Goal: Find specific page/section: Find specific page/section

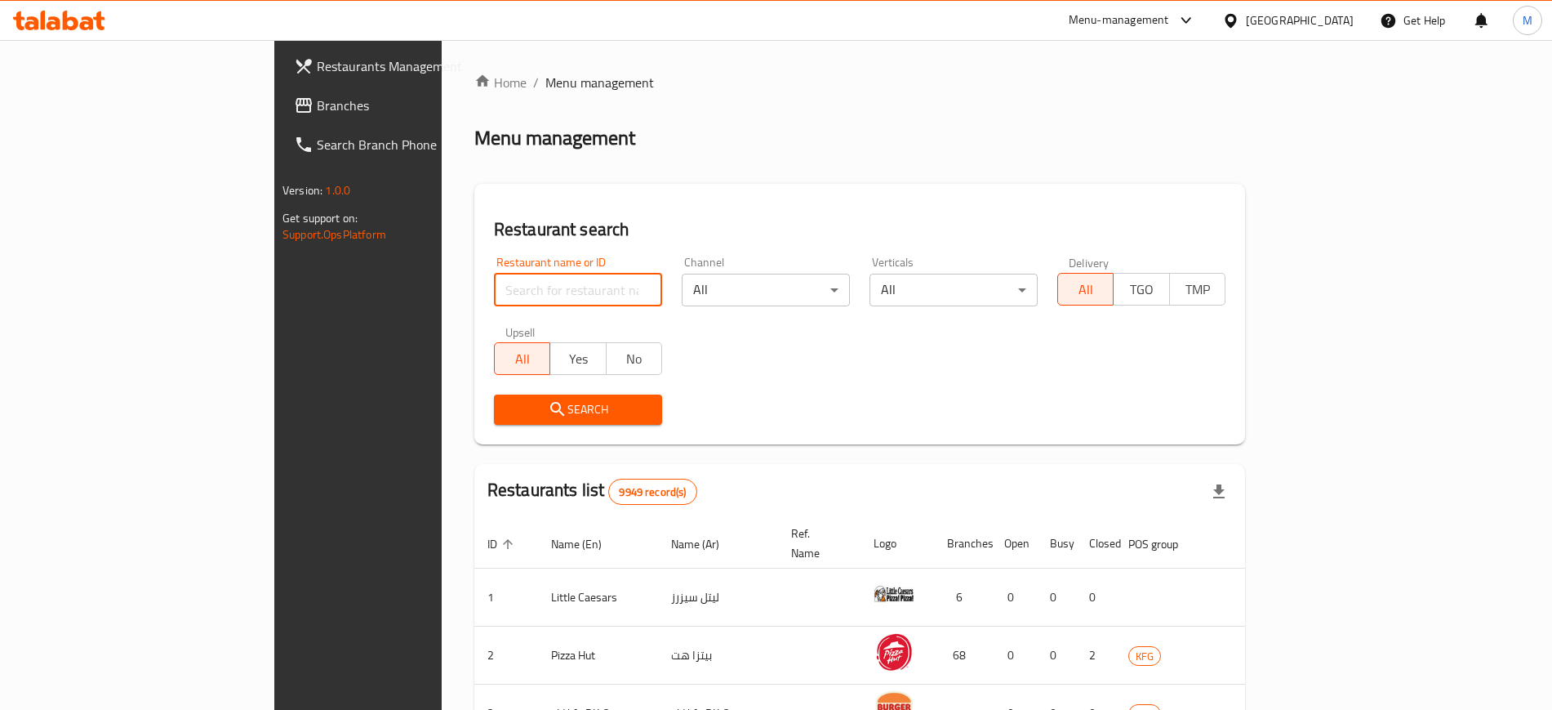
drag, startPoint x: 0, startPoint y: 0, endPoint x: 433, endPoint y: 287, distance: 519.1
click at [494, 287] on input "search" at bounding box center [578, 290] width 168 height 33
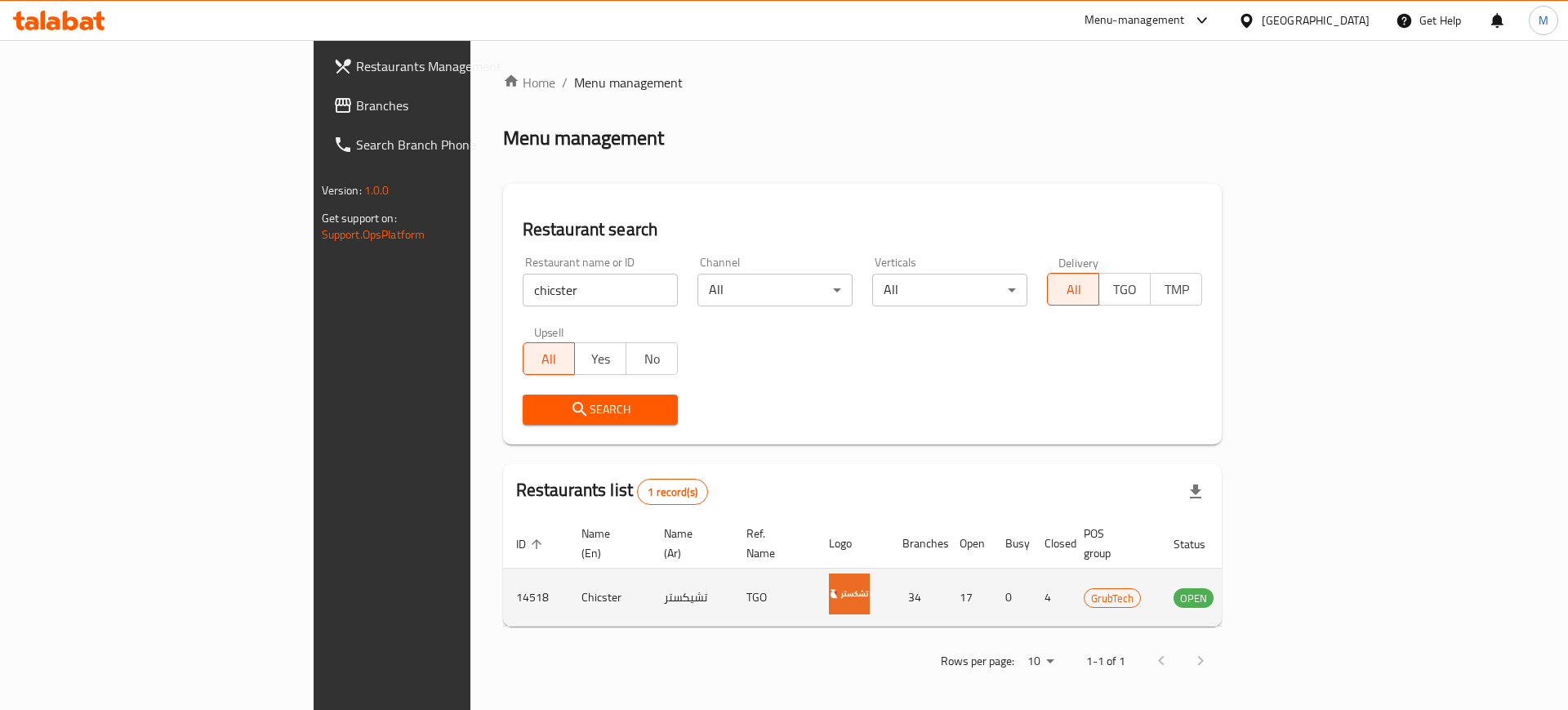
click at [503, 568] on td "14518" at bounding box center [535, 597] width 65 height 58
click at [503, 576] on td "14518" at bounding box center [535, 597] width 65 height 58
copy td "14518"
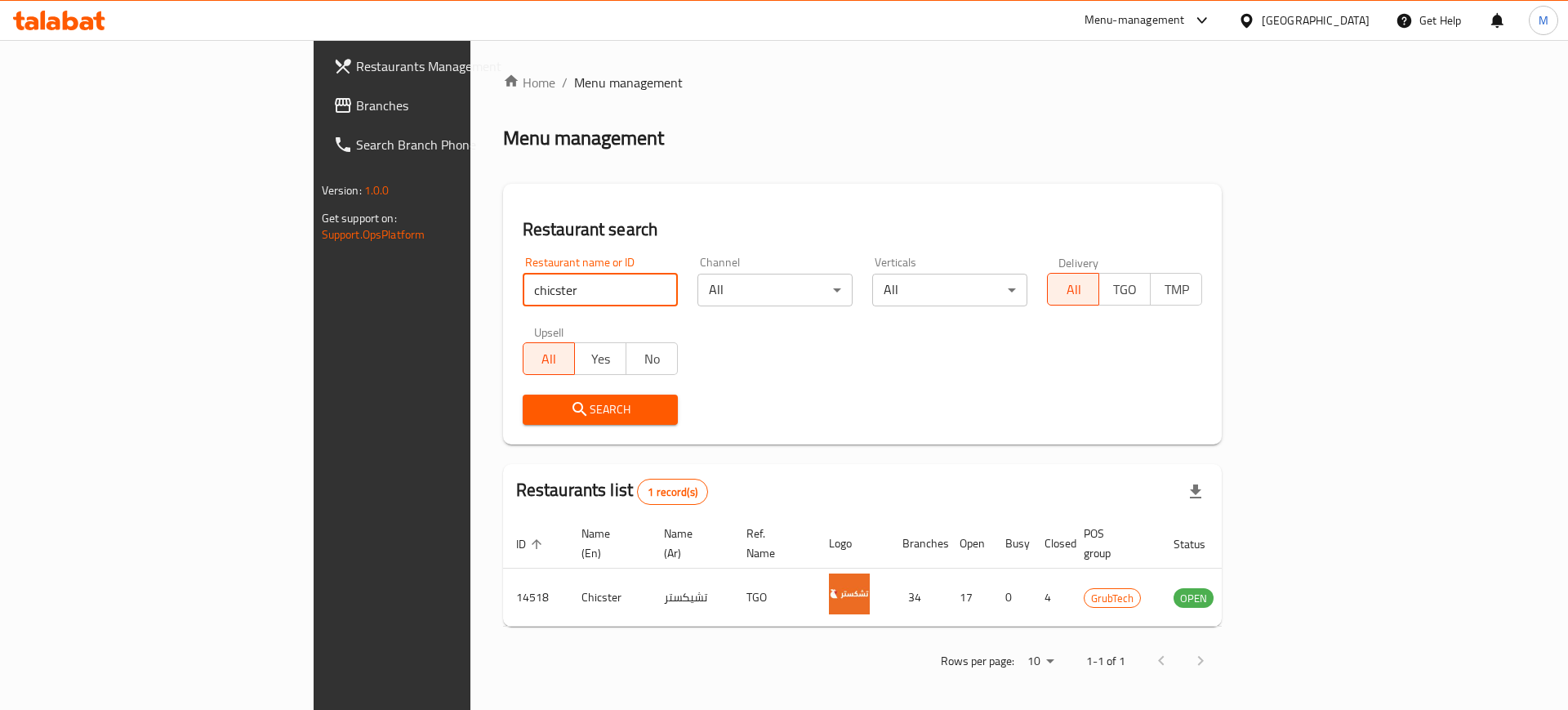
drag, startPoint x: 424, startPoint y: 300, endPoint x: 29, endPoint y: 285, distance: 395.5
click at [314, 285] on div "Restaurants Management Branches Search Branch Phone Version: 1.0.0 Get support …" at bounding box center [784, 377] width 941 height 674
type input "s"
click button "Search" at bounding box center [600, 409] width 155 height 30
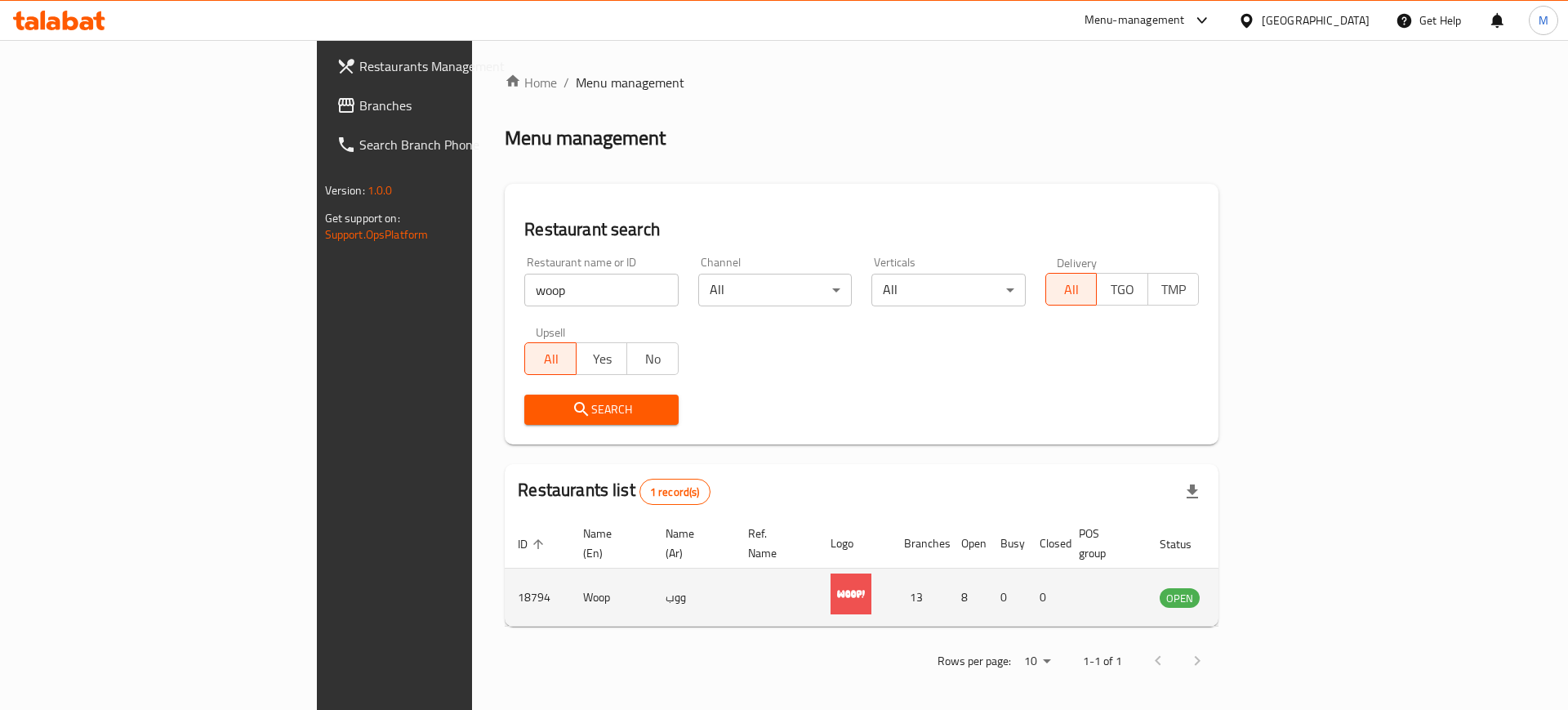
click at [505, 580] on td "18794" at bounding box center [537, 597] width 65 height 58
copy td "18794"
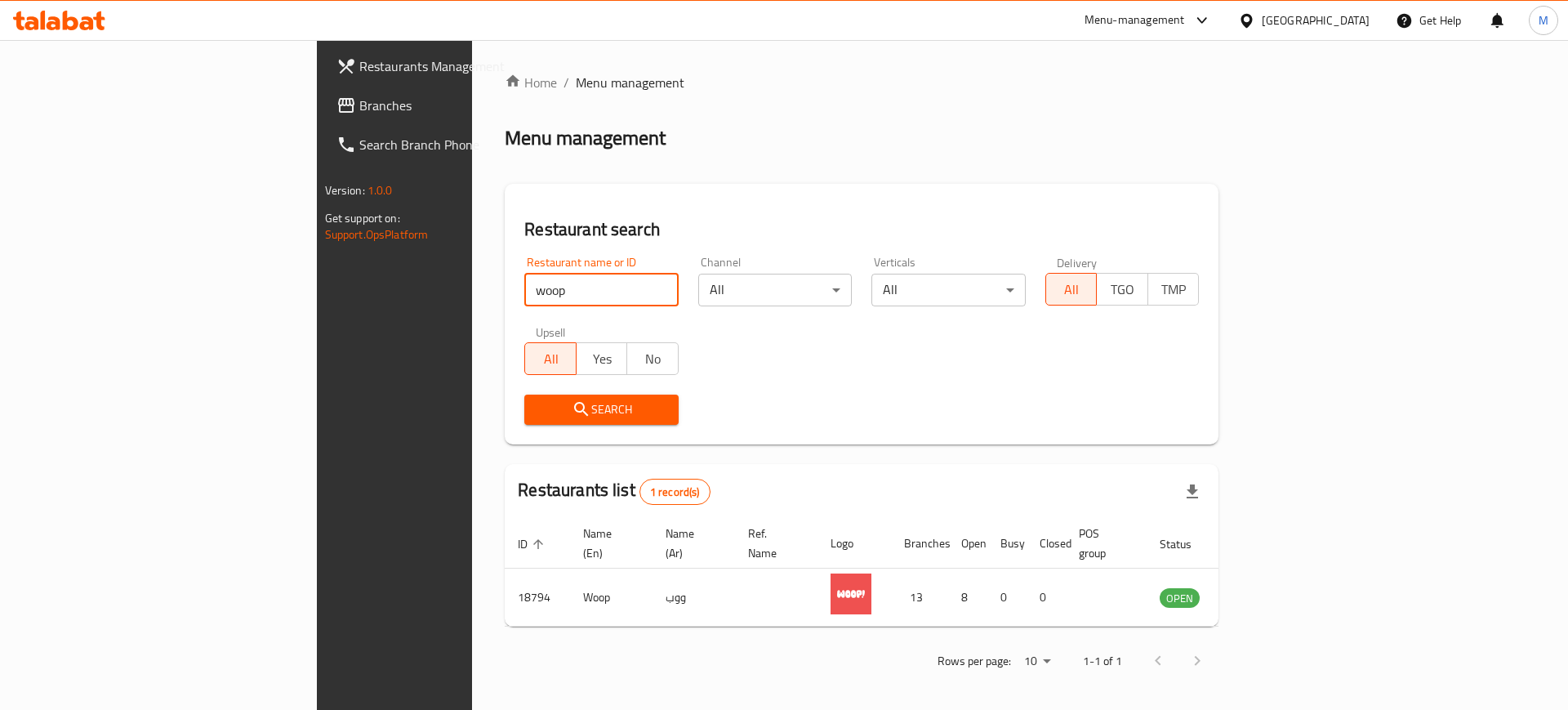
drag, startPoint x: 460, startPoint y: 300, endPoint x: 185, endPoint y: 270, distance: 275.9
click at [317, 270] on div "Restaurants Management Branches Search Branch Phone Version: 1.0.0 Get support …" at bounding box center [784, 377] width 935 height 674
type input "chicster"
click button "Search" at bounding box center [601, 409] width 154 height 30
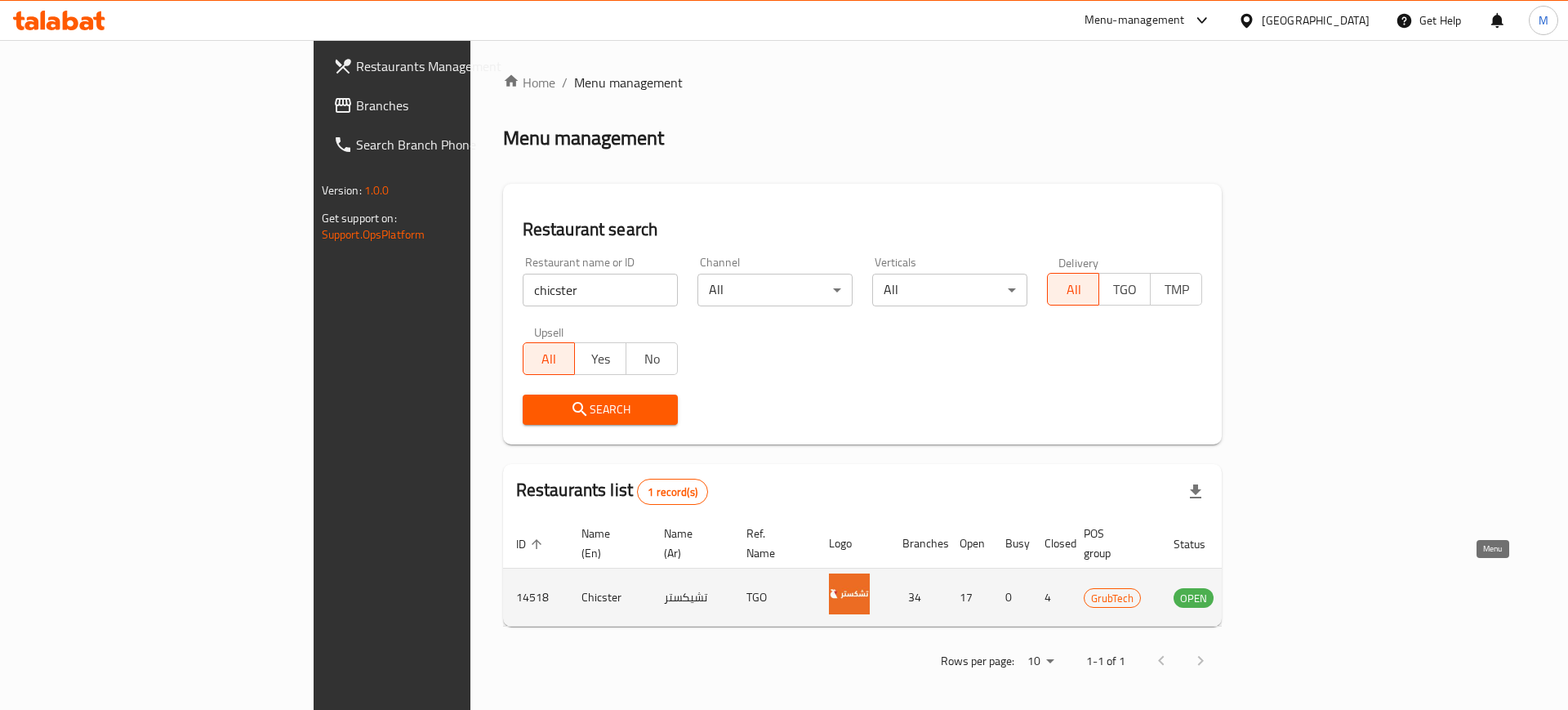
click at [1278, 591] on icon "enhanced table" at bounding box center [1269, 598] width 18 height 14
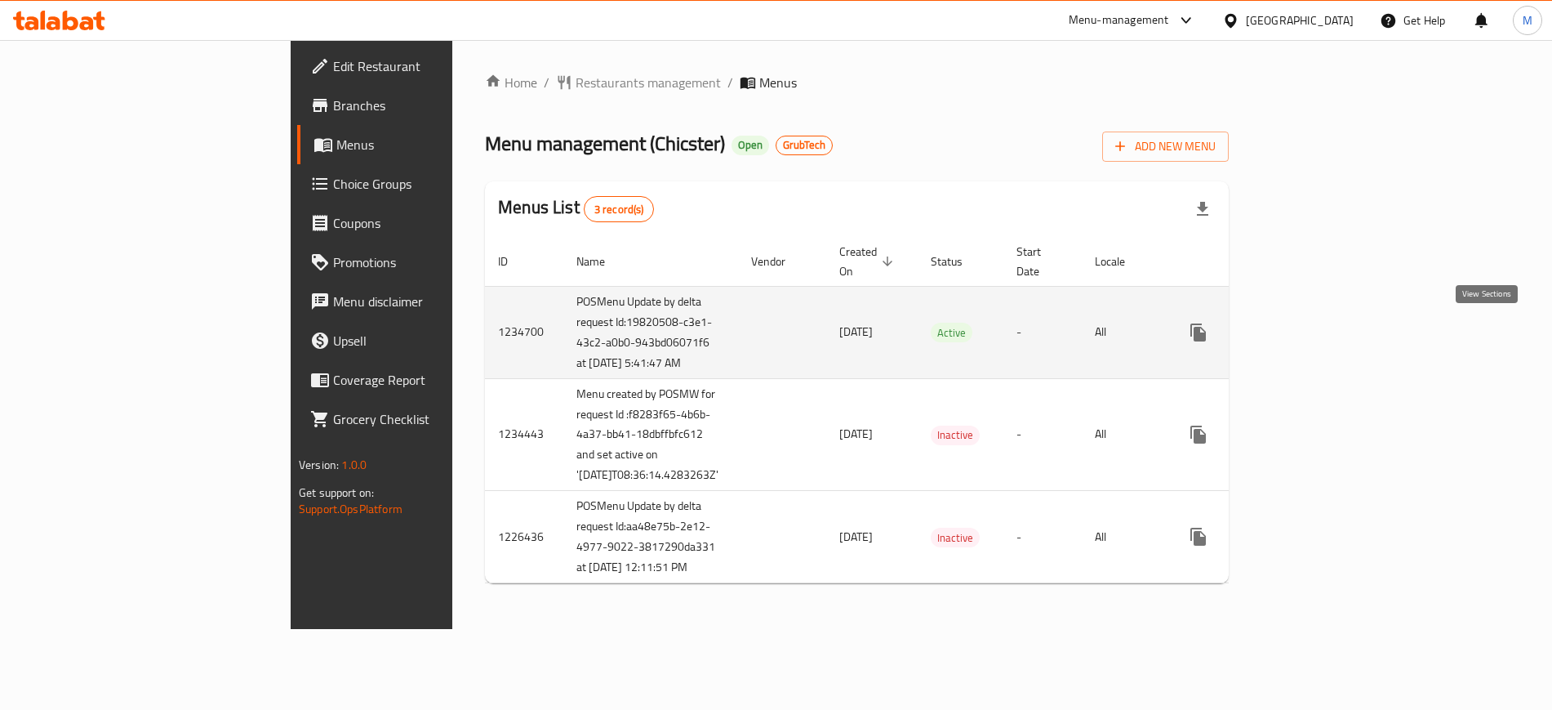
click at [1326, 327] on icon "enhanced table" at bounding box center [1316, 333] width 20 height 20
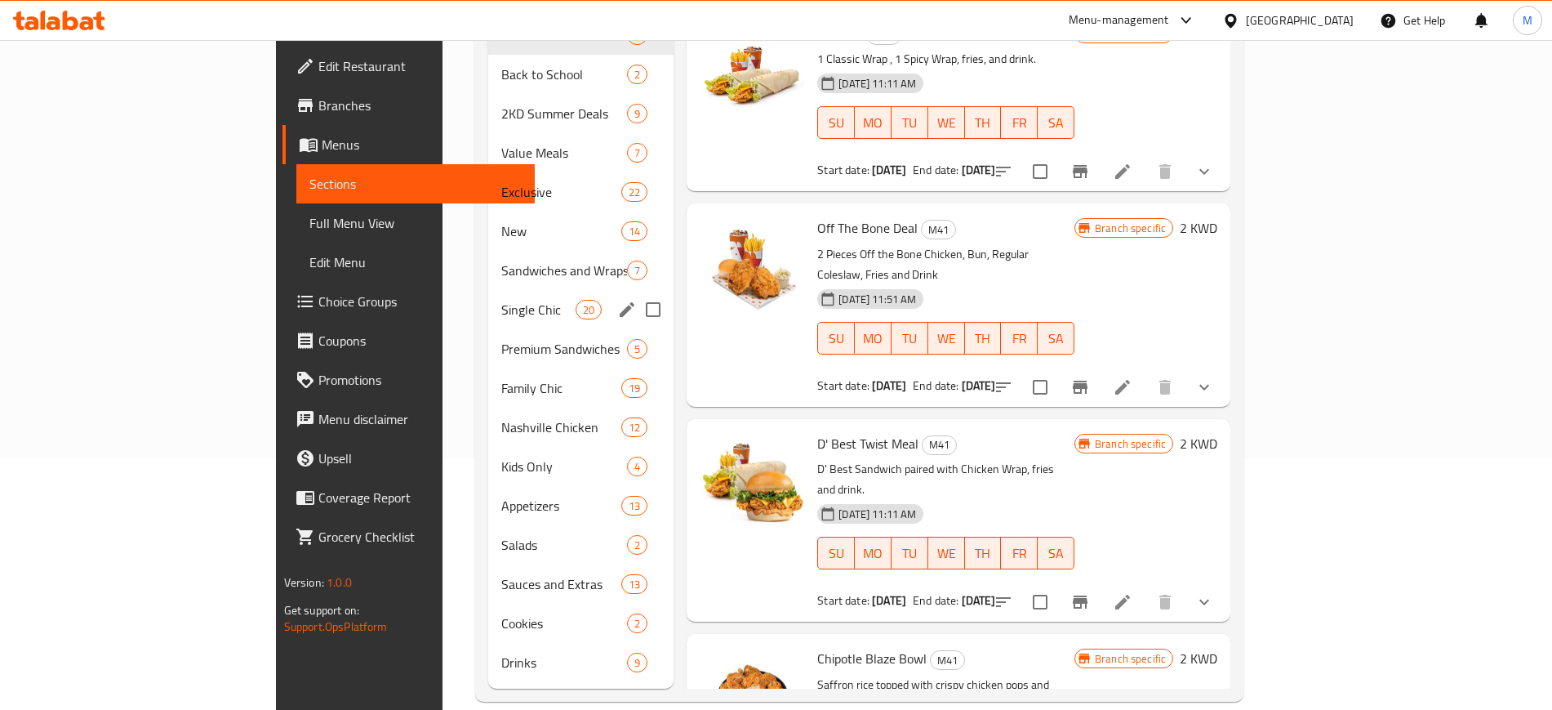
scroll to position [5, 0]
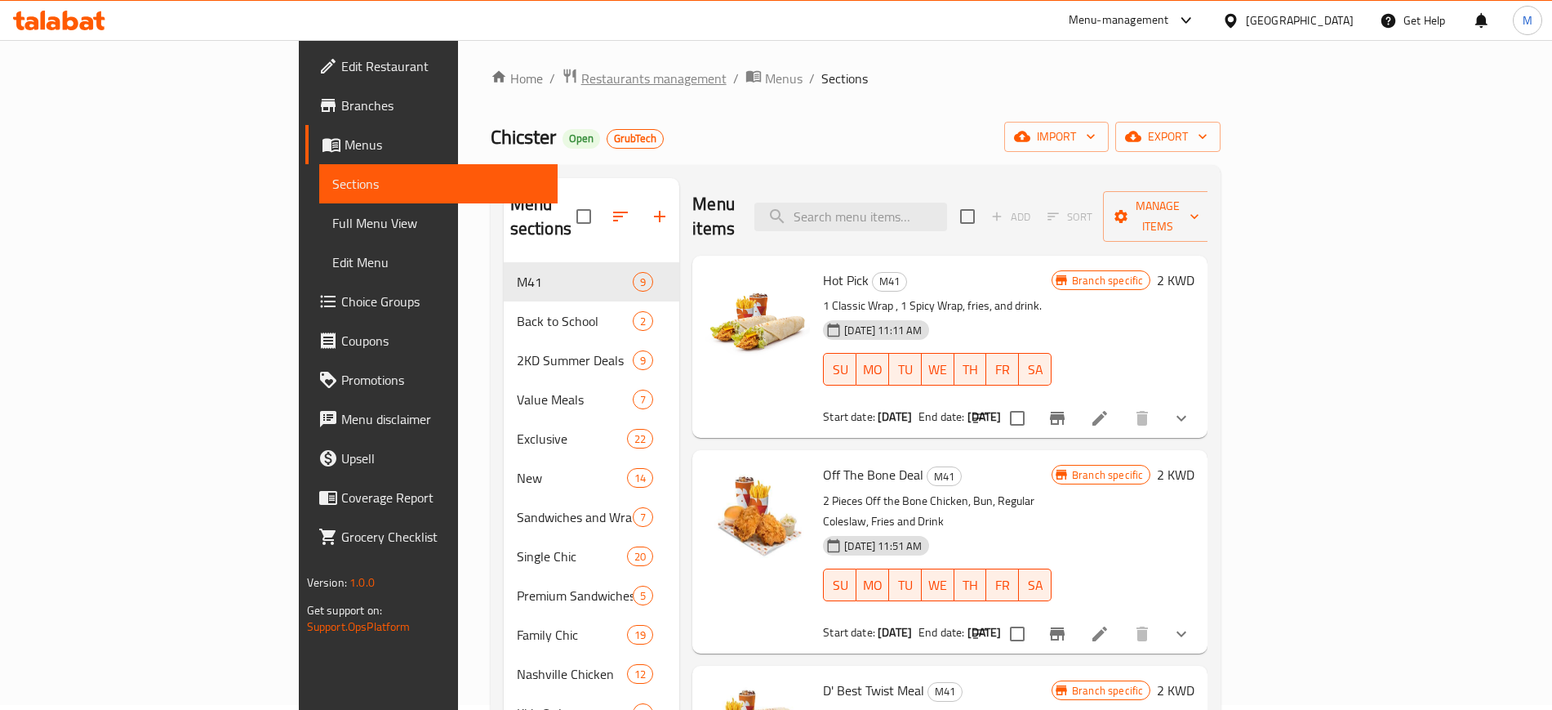
click at [581, 73] on span "Restaurants management" at bounding box center [653, 79] width 145 height 20
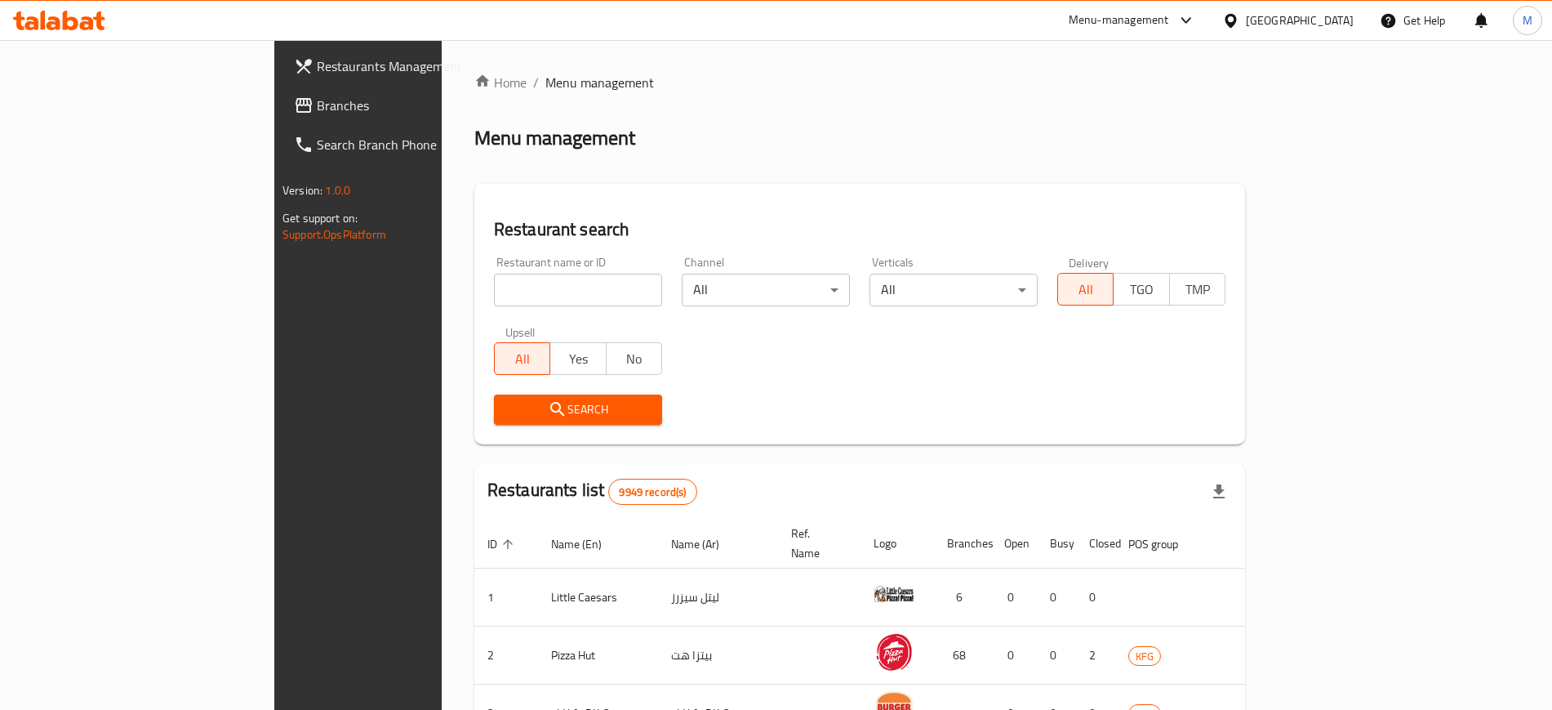
click at [494, 291] on input "search" at bounding box center [578, 290] width 168 height 33
click button "Search" at bounding box center [578, 409] width 168 height 30
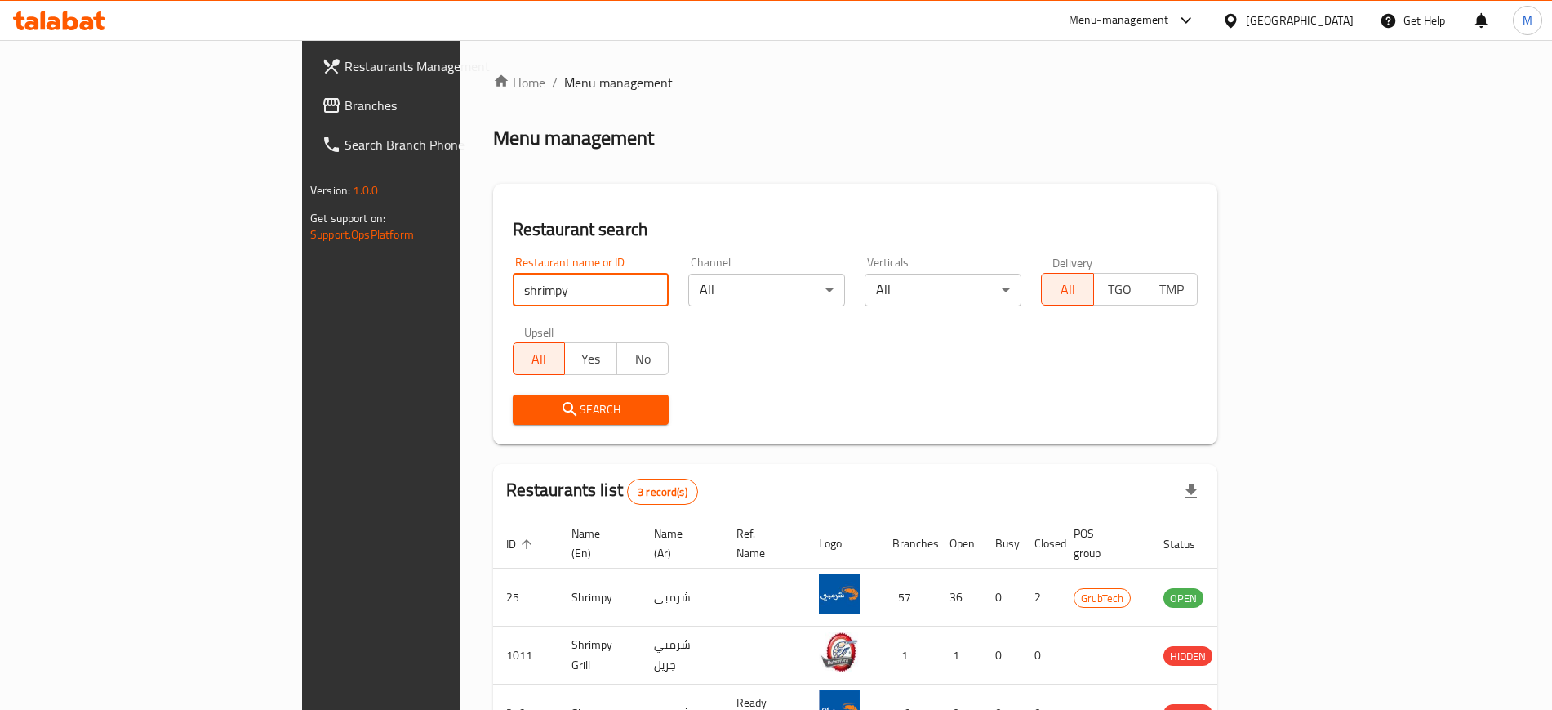
scroll to position [103, 0]
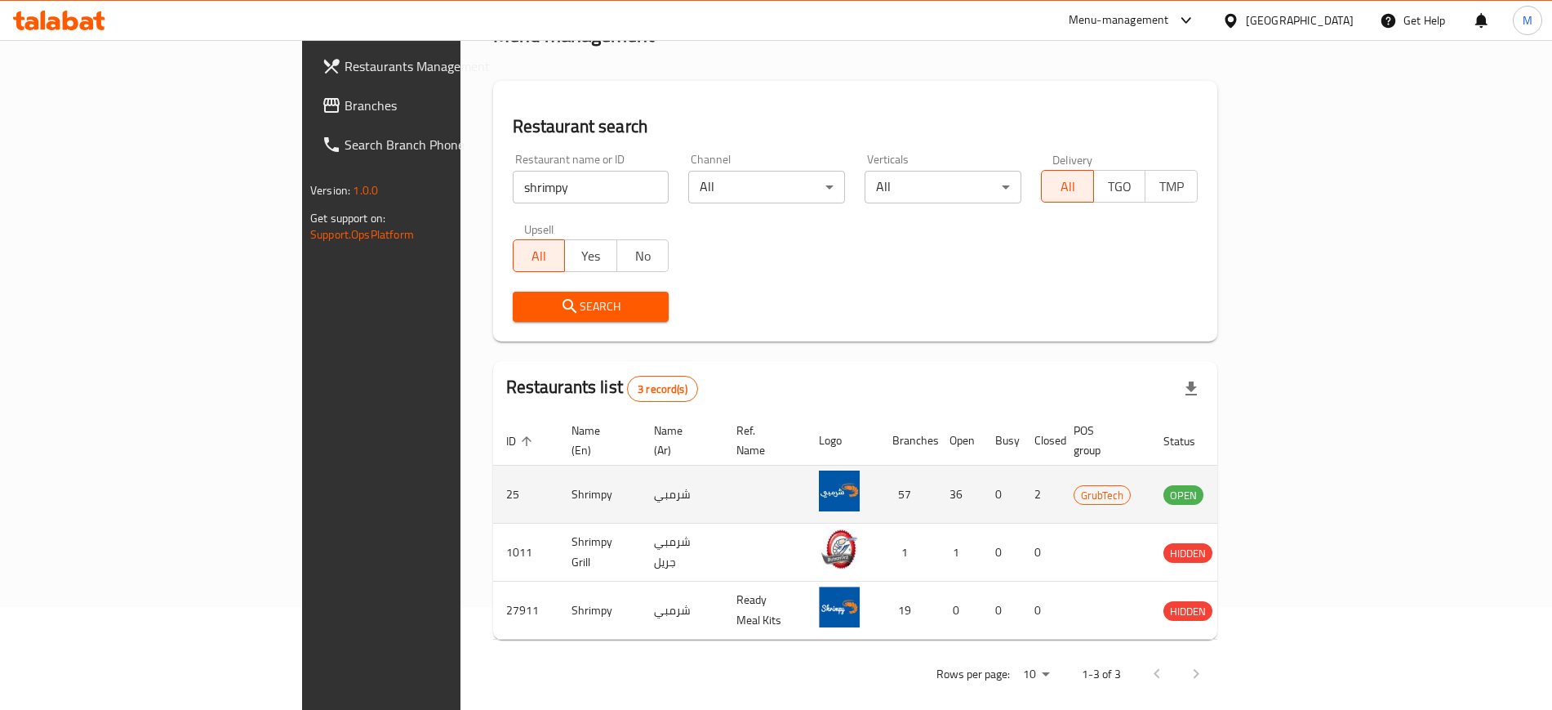
click at [493, 474] on td "25" at bounding box center [525, 494] width 65 height 58
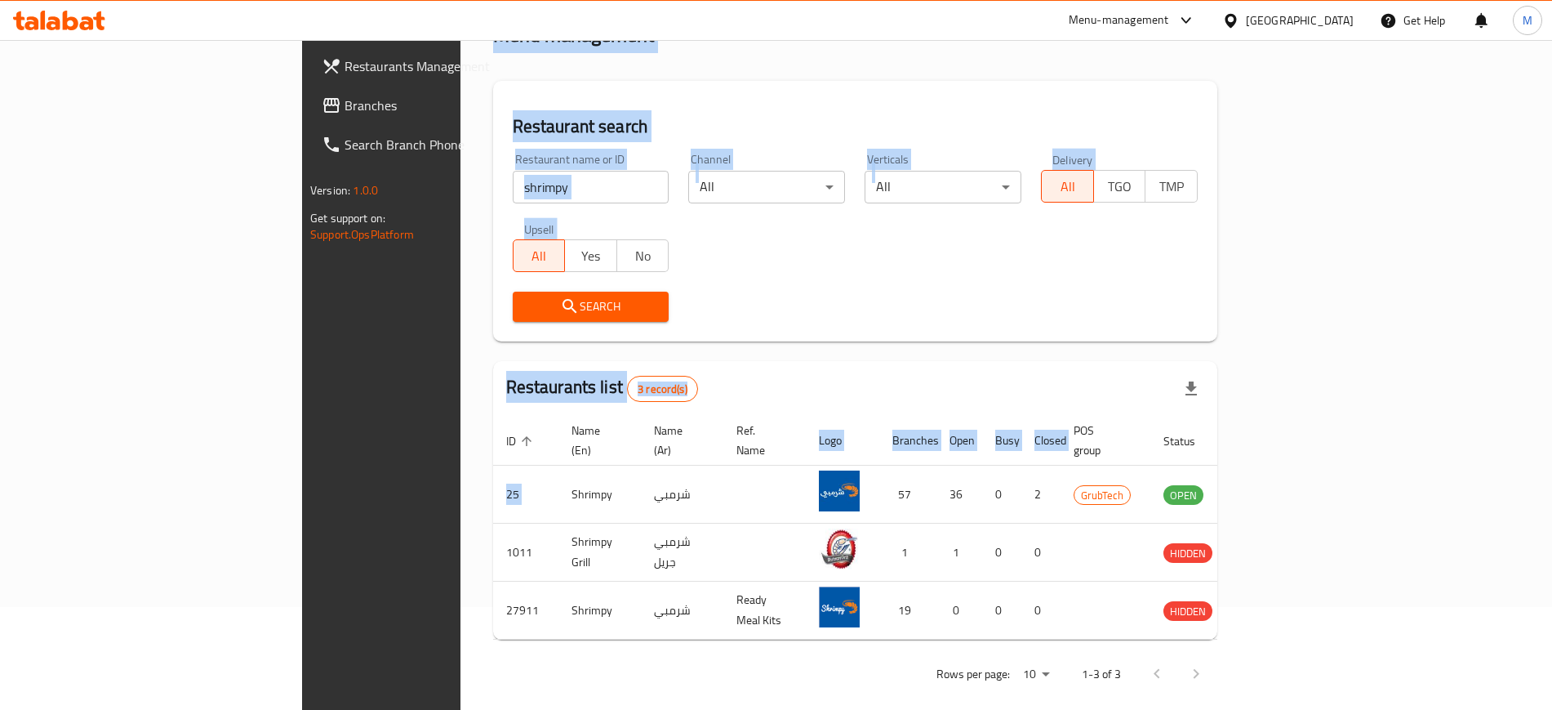
drag, startPoint x: 315, startPoint y: 474, endPoint x: 1058, endPoint y: 14, distance: 873.7
click at [1058, 14] on div "​ Menu-management [GEOGRAPHIC_DATA] Get Help M Restaurants Management Branches …" at bounding box center [776, 272] width 1552 height 670
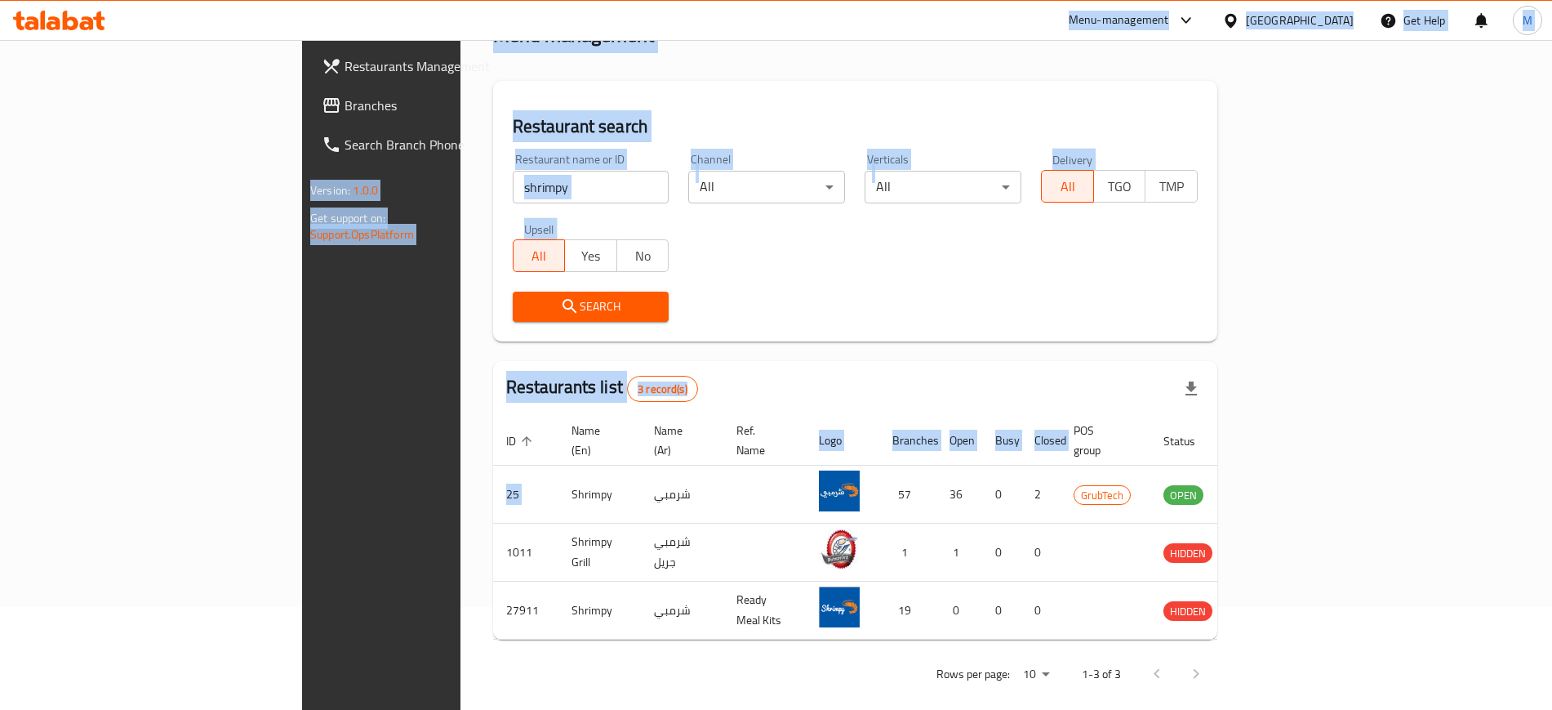
scroll to position [101, 0]
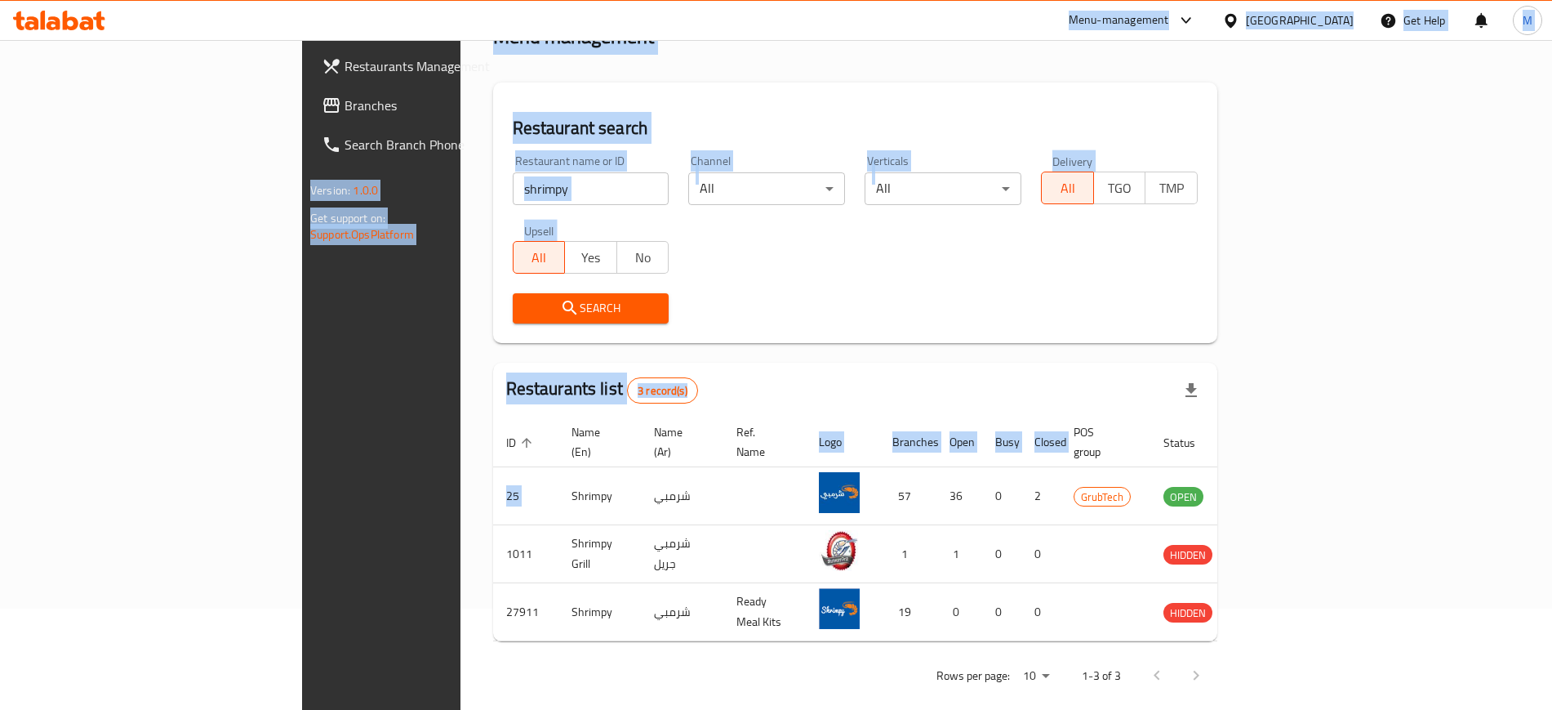
click at [527, 182] on input "shrimpy" at bounding box center [591, 188] width 157 height 33
click at [524, 193] on input "shrimpy" at bounding box center [591, 188] width 157 height 33
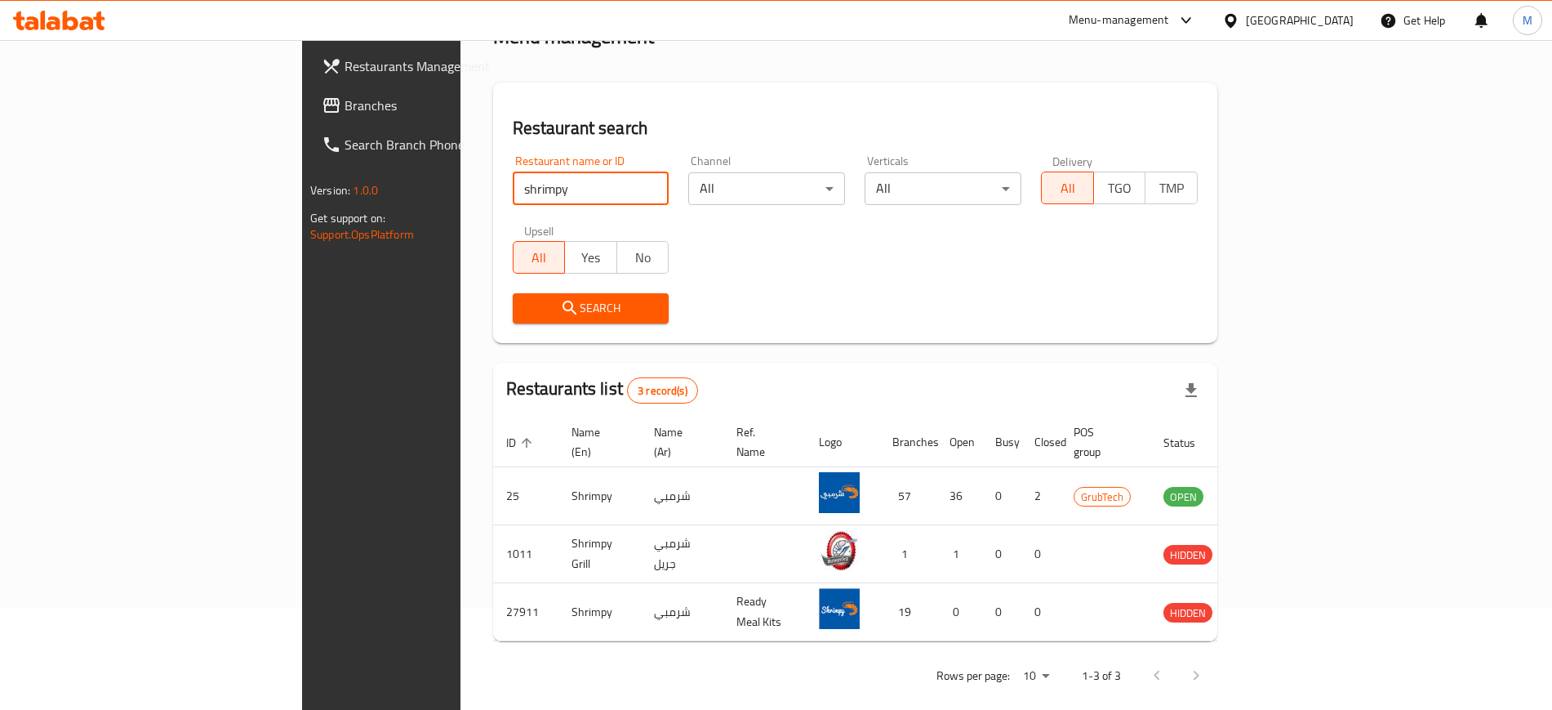
click at [524, 193] on input "shrimpy" at bounding box center [591, 188] width 157 height 33
type input "hbr"
click button "Search" at bounding box center [591, 308] width 157 height 30
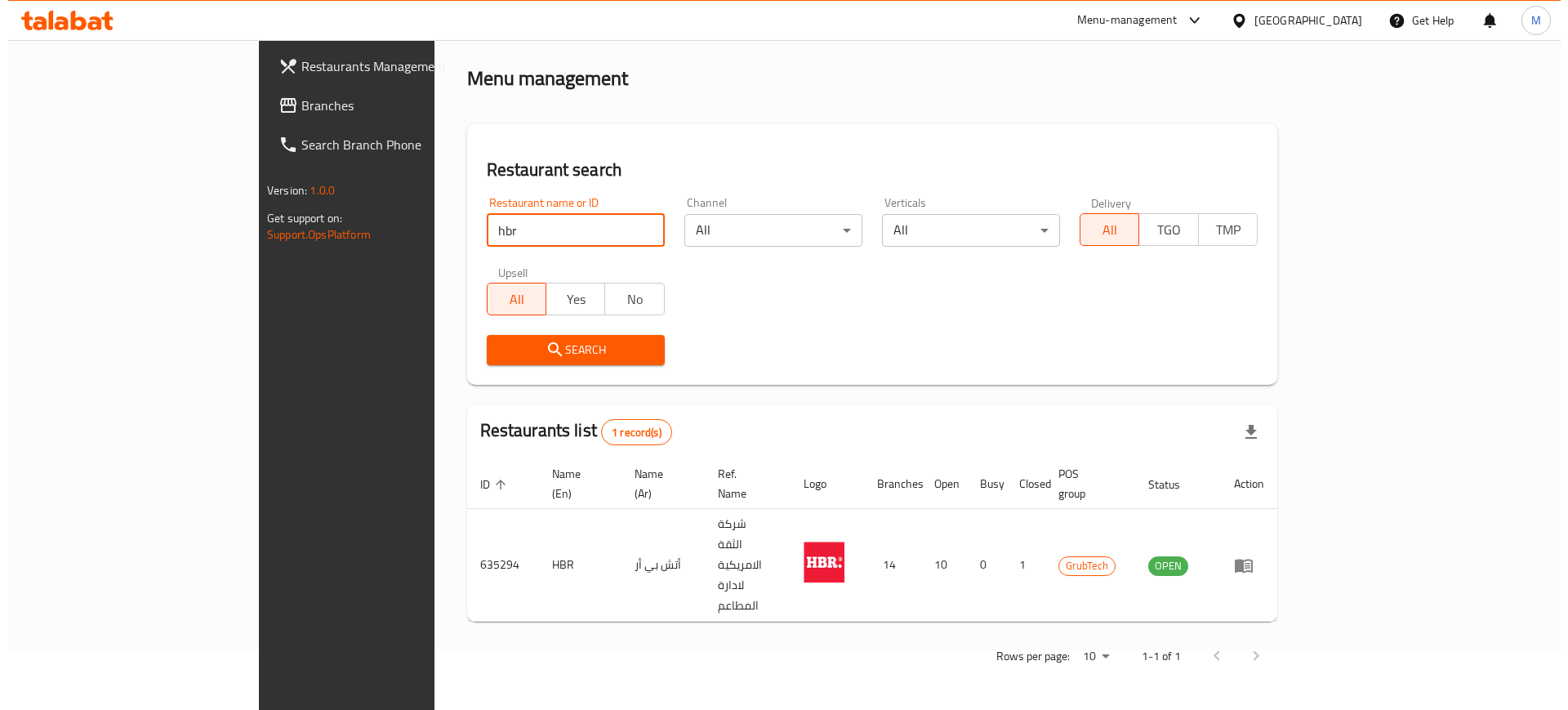
scroll to position [0, 0]
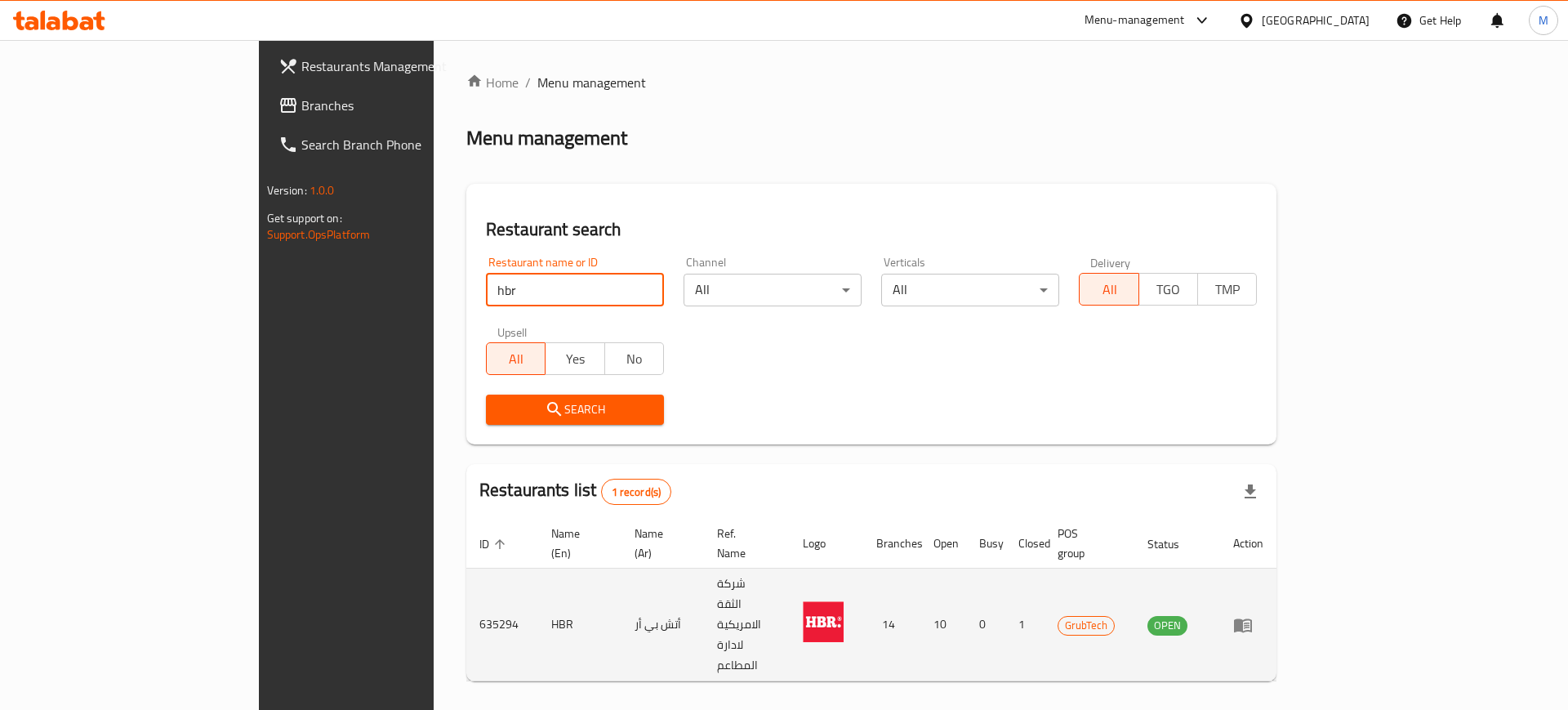
click at [466, 576] on td "635294" at bounding box center [502, 624] width 72 height 113
copy td "635294"
